Goal: Find specific page/section: Find specific page/section

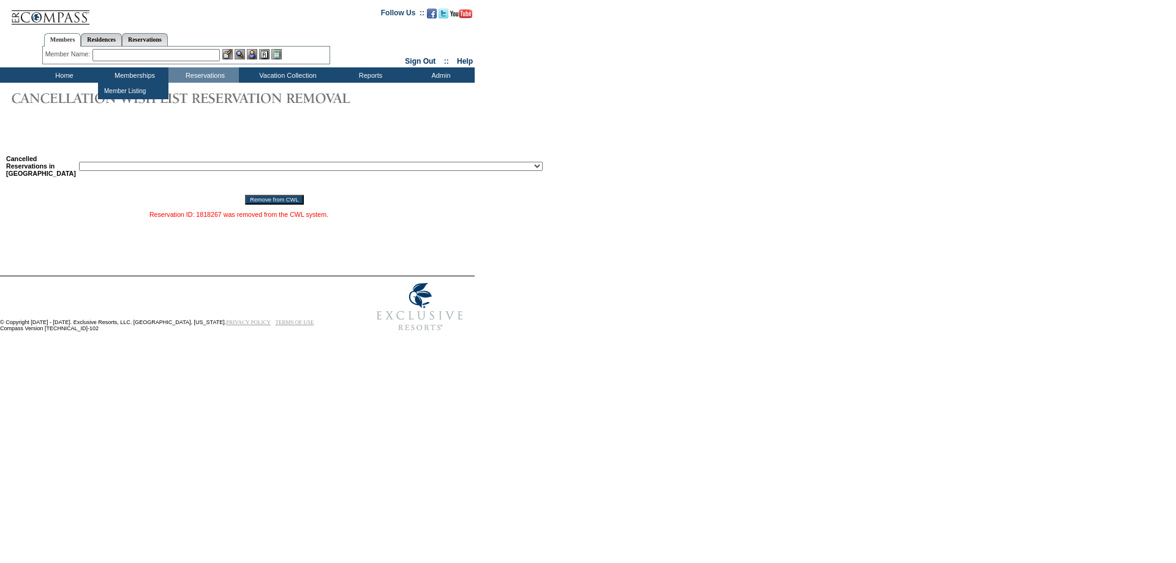
click at [132, 53] on input "text" at bounding box center [155, 55] width 127 height 12
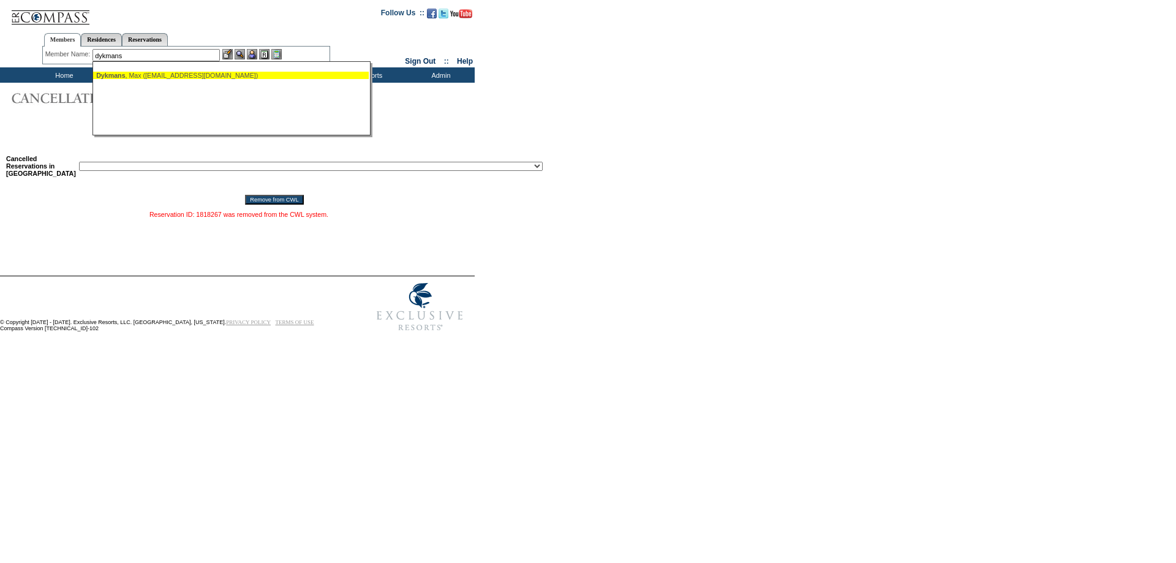
click at [155, 74] on div "Dykmans , Max (max.dykmans@gmail.com)" at bounding box center [230, 75] width 269 height 7
type input "Dykmans, Max (max.dykmans@gmail.com)"
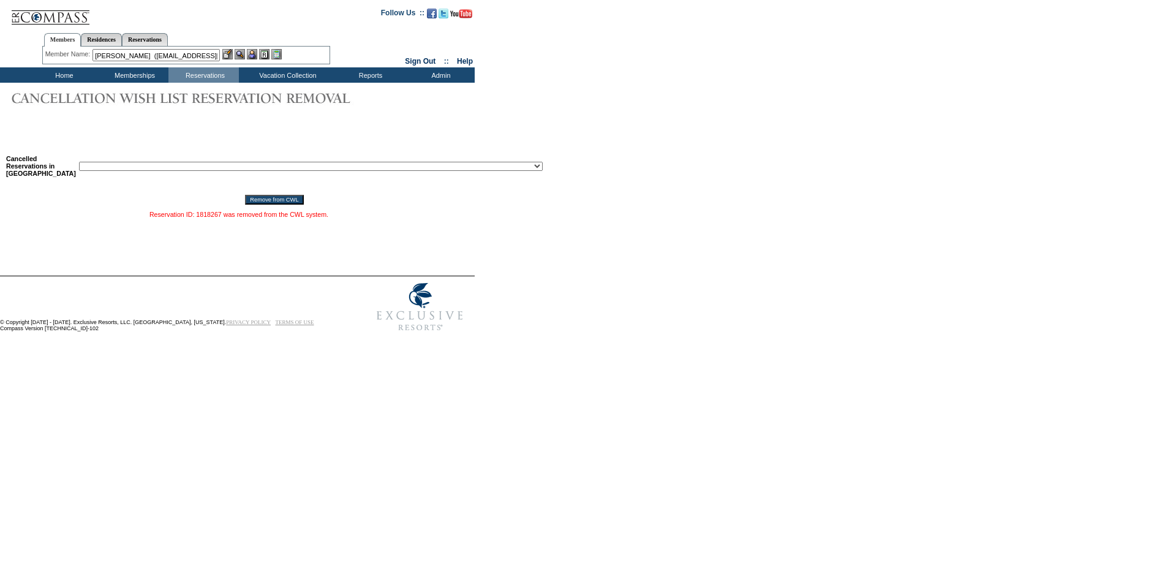
drag, startPoint x: 256, startPoint y: 53, endPoint x: 249, endPoint y: 52, distance: 7.4
click at [255, 53] on img at bounding box center [252, 54] width 10 height 10
click at [241, 51] on img at bounding box center [239, 54] width 10 height 10
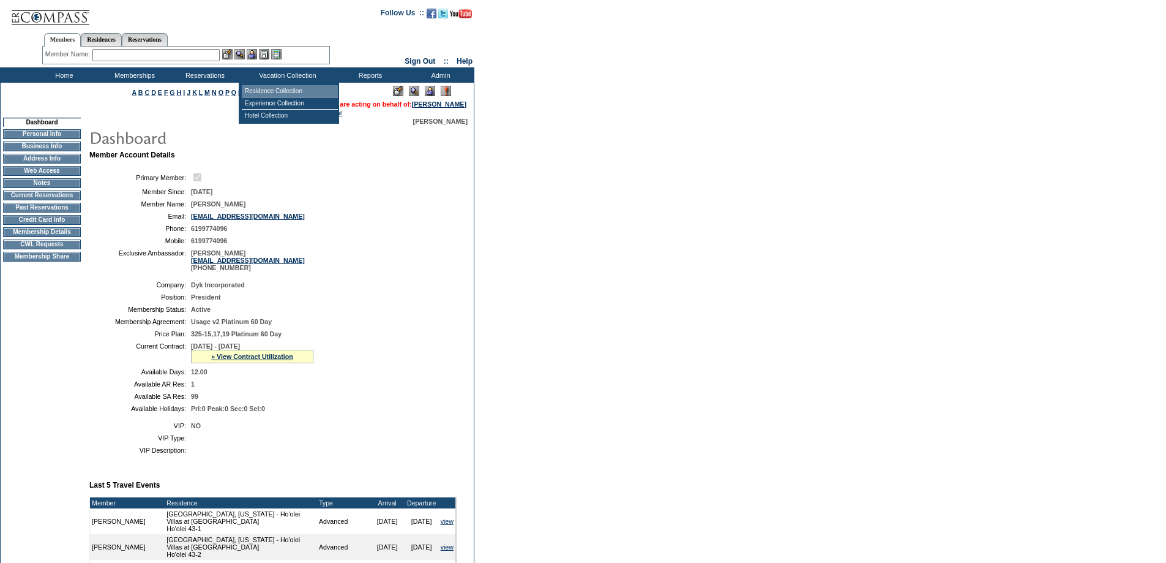
click at [291, 92] on td "Residence Collection" at bounding box center [290, 91] width 96 height 12
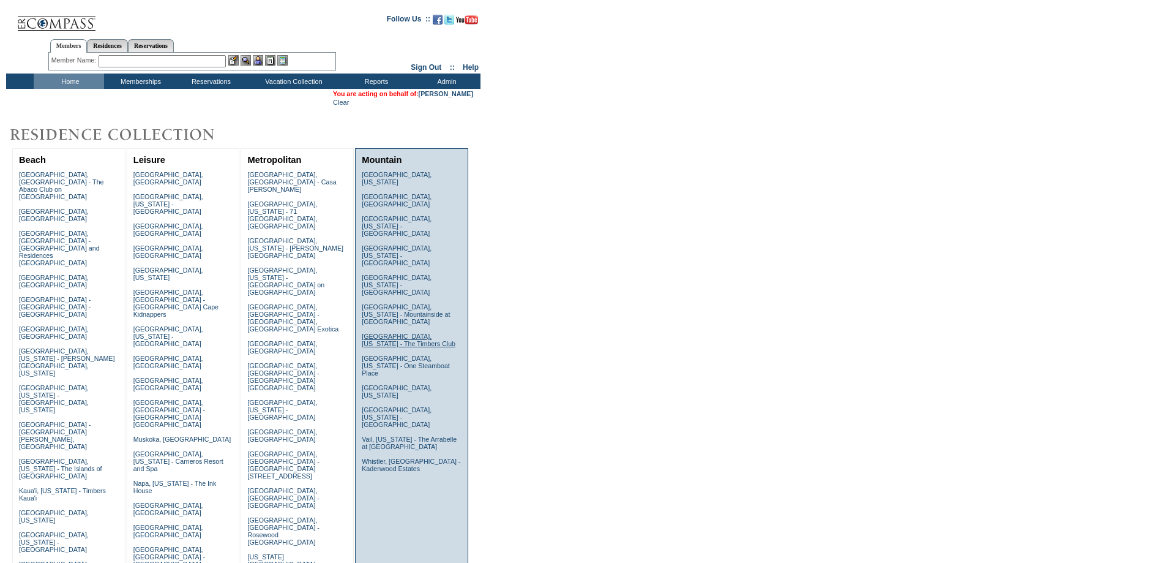
click at [383, 332] on link "[GEOGRAPHIC_DATA], [US_STATE] - The Timbers Club" at bounding box center [409, 339] width 94 height 15
